Goal: Task Accomplishment & Management: Manage account settings

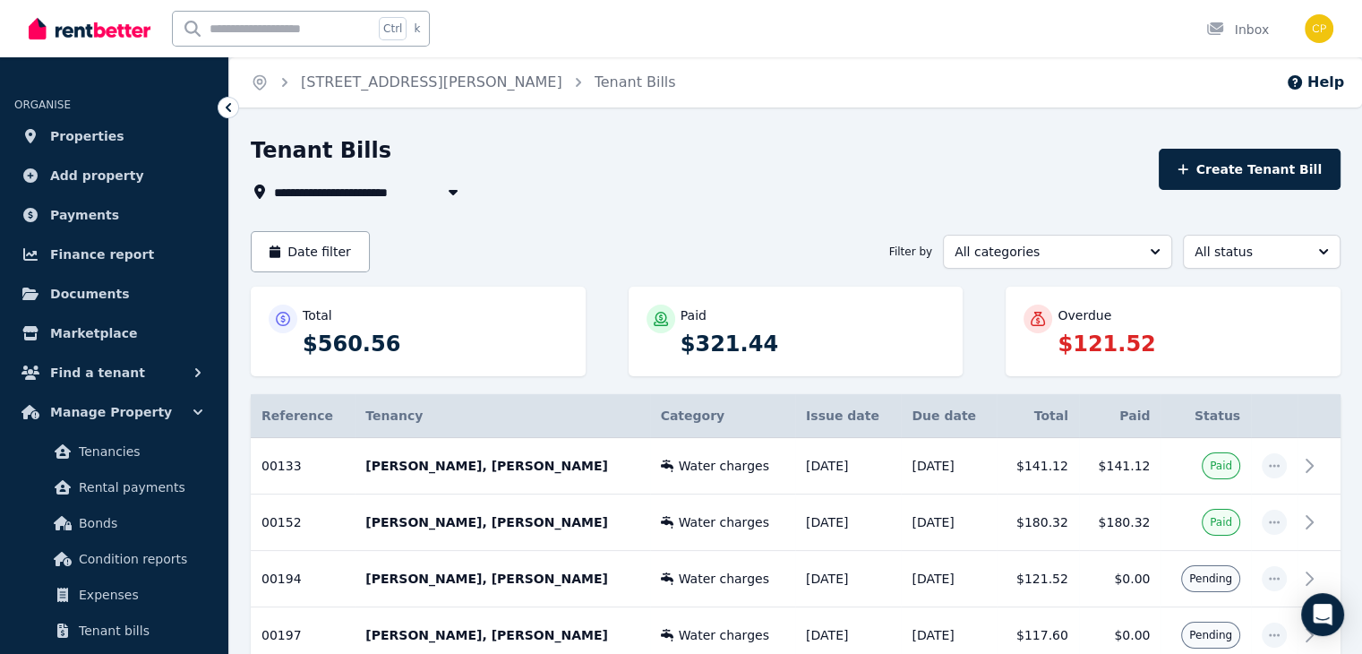
scroll to position [85, 0]
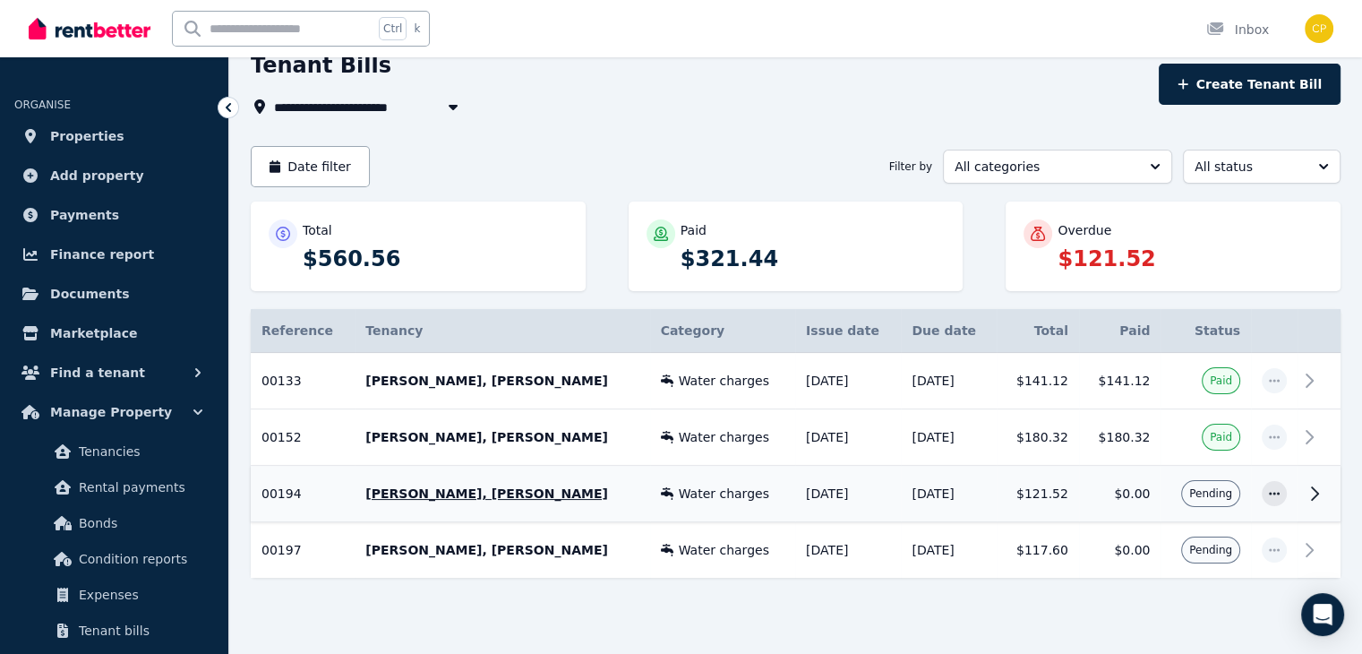
click at [405, 491] on p "[PERSON_NAME], [PERSON_NAME]" at bounding box center [501, 494] width 273 height 18
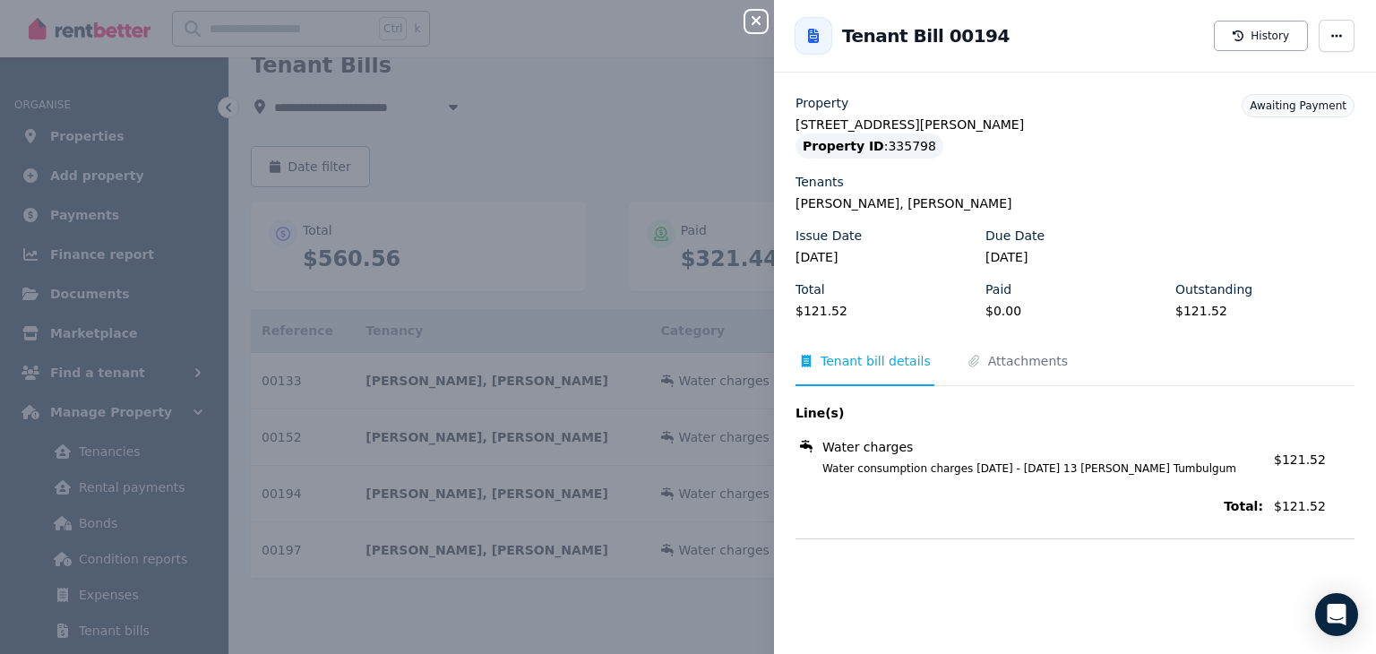
click at [753, 20] on icon "button" at bounding box center [755, 20] width 9 height 9
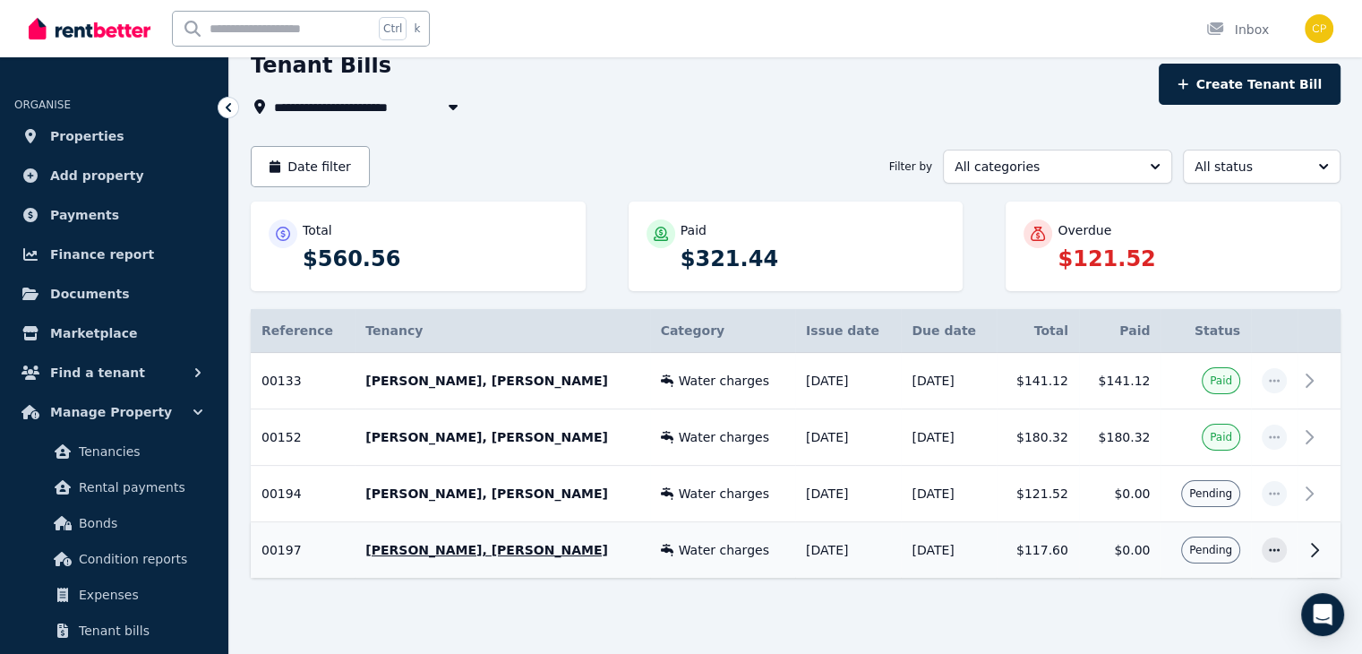
click at [481, 548] on p "[PERSON_NAME], [PERSON_NAME]" at bounding box center [501, 550] width 273 height 18
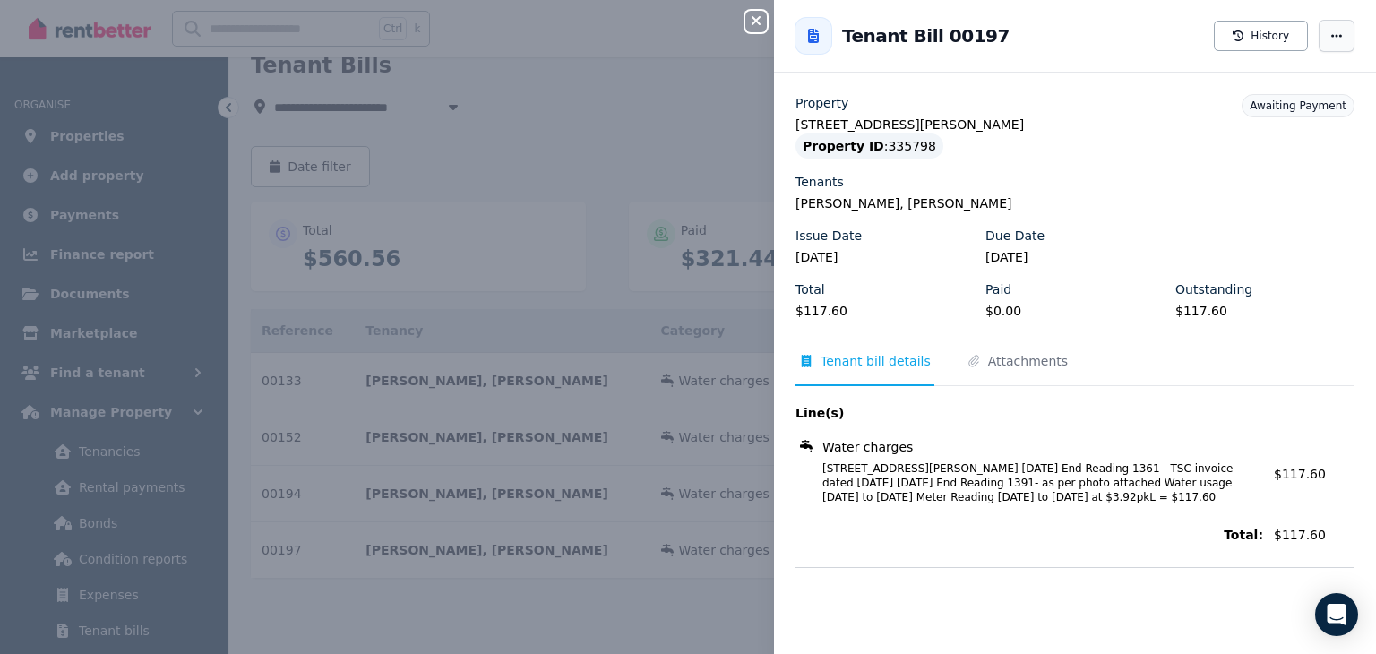
click at [1329, 41] on icon "button" at bounding box center [1336, 36] width 14 height 13
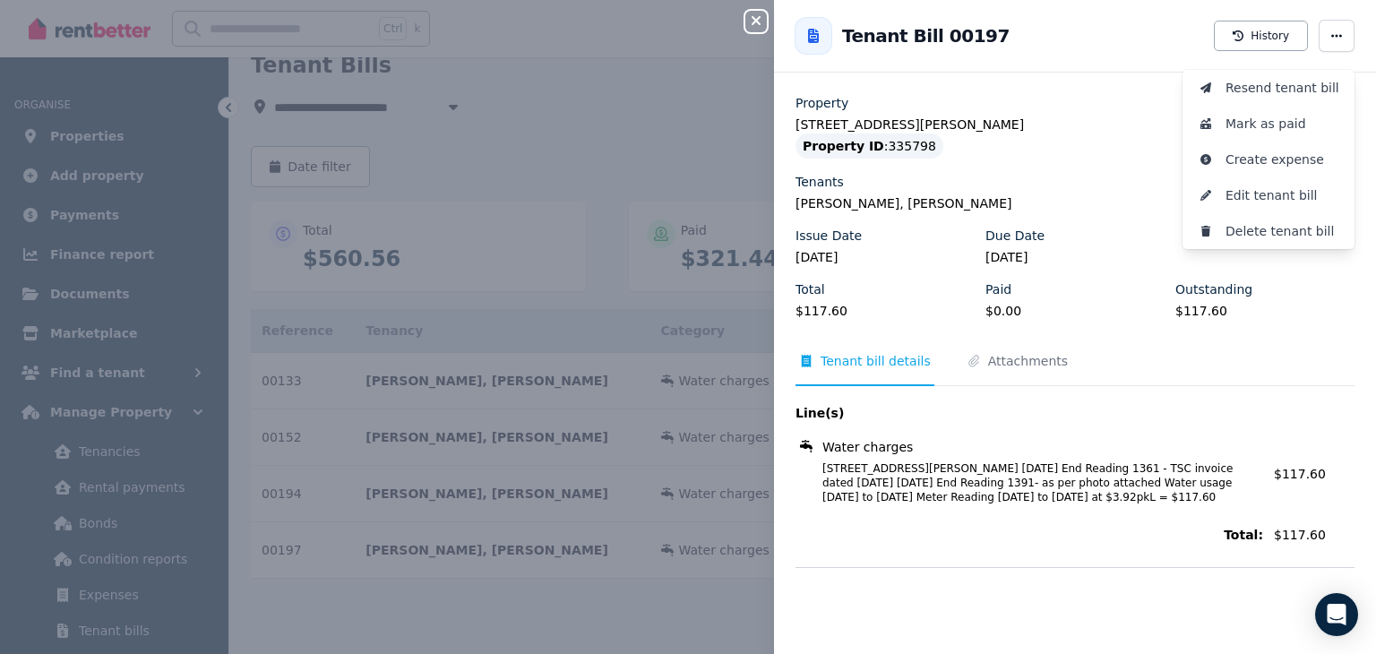
click at [1114, 130] on legend "[STREET_ADDRESS][PERSON_NAME]" at bounding box center [1074, 125] width 559 height 18
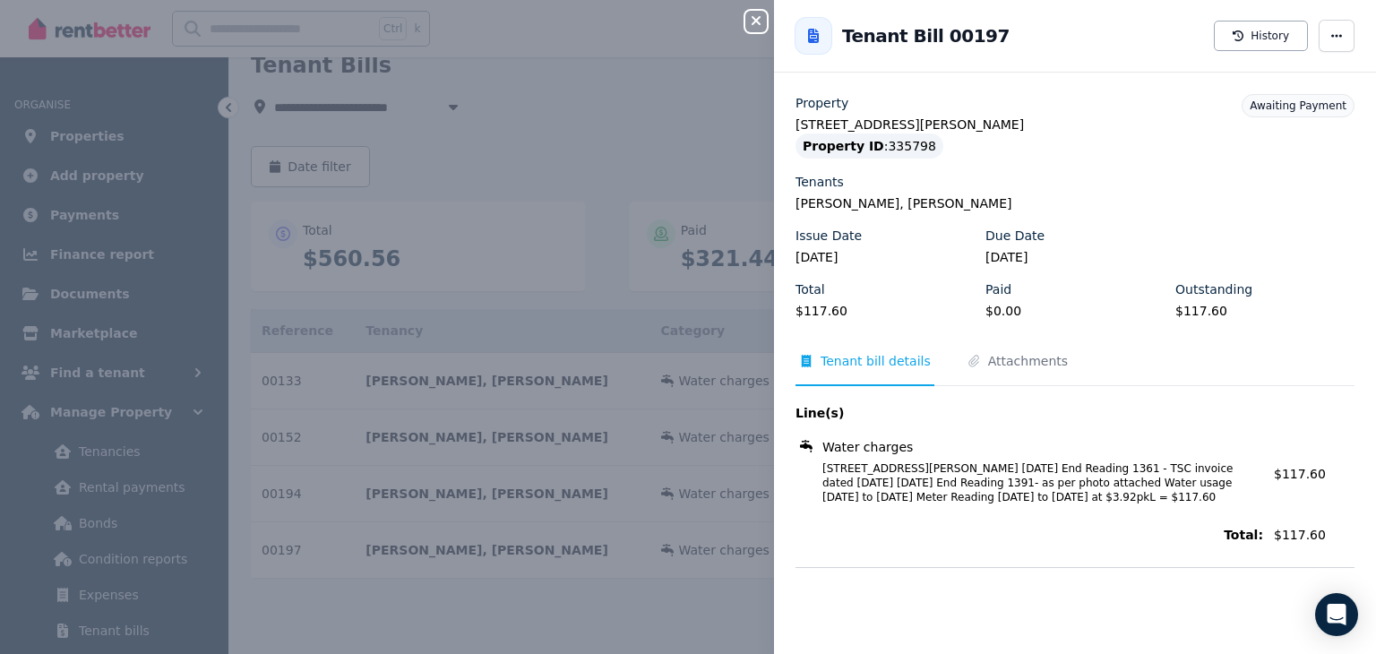
click at [753, 20] on icon "button" at bounding box center [755, 20] width 9 height 9
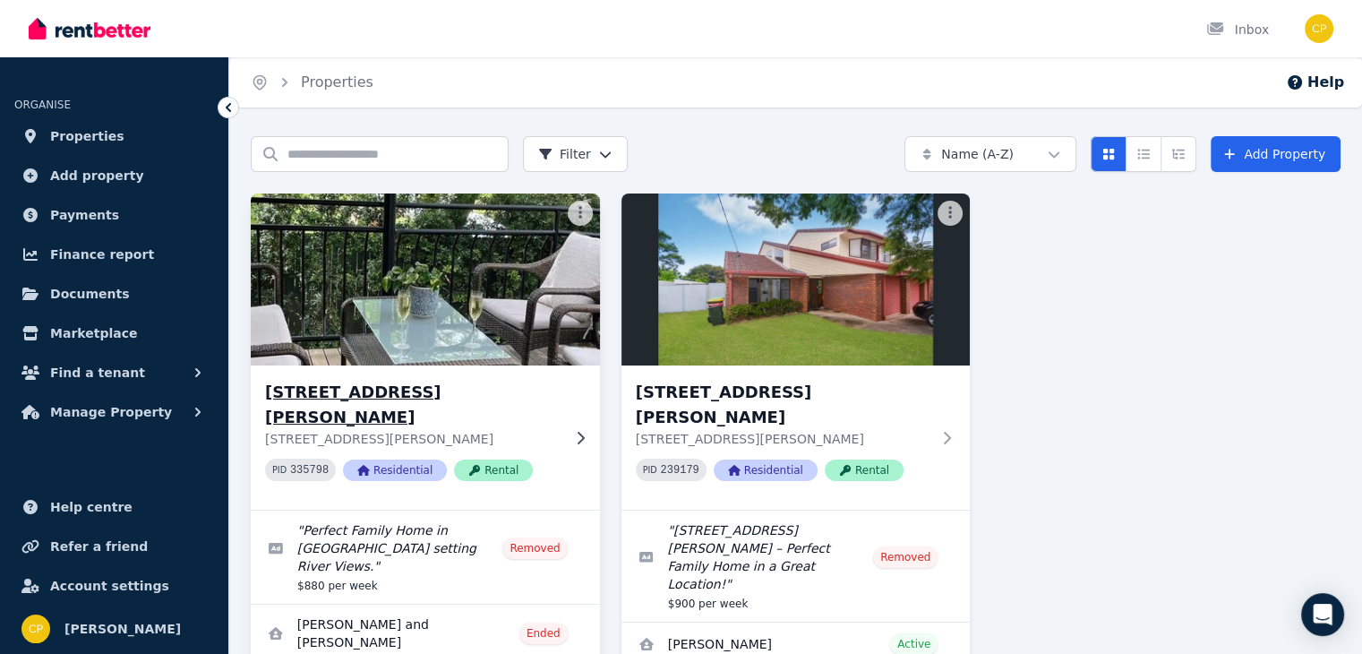
click at [408, 388] on h3 "[STREET_ADDRESS][PERSON_NAME]" at bounding box center [413, 405] width 296 height 50
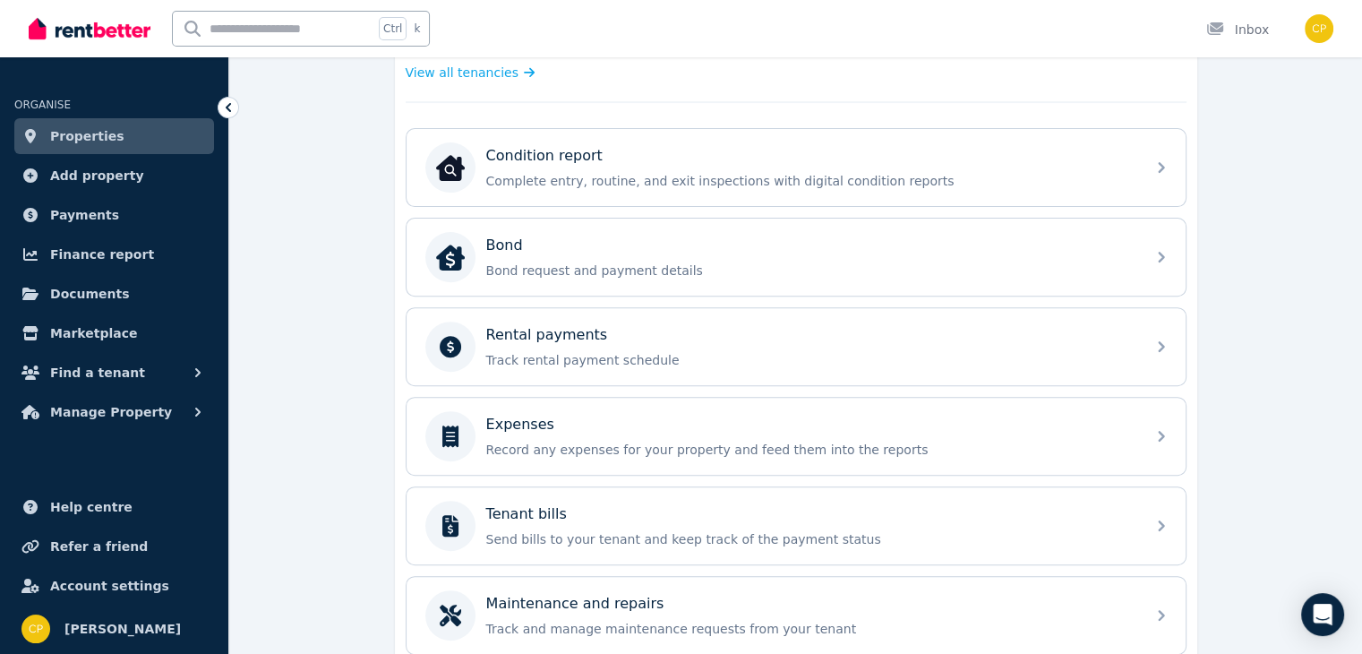
scroll to position [623, 0]
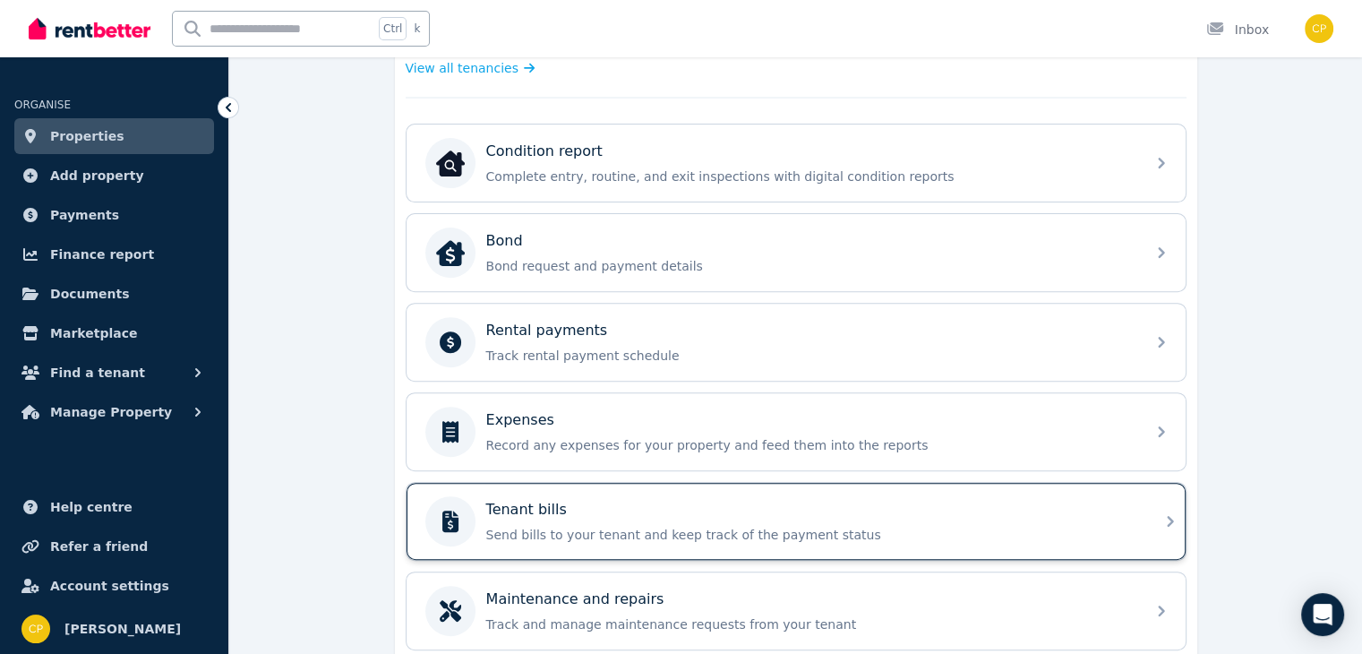
click at [951, 528] on p "Send bills to your tenant and keep track of the payment status" at bounding box center [810, 535] width 648 height 18
